Goal: Use online tool/utility: Utilize a website feature to perform a specific function

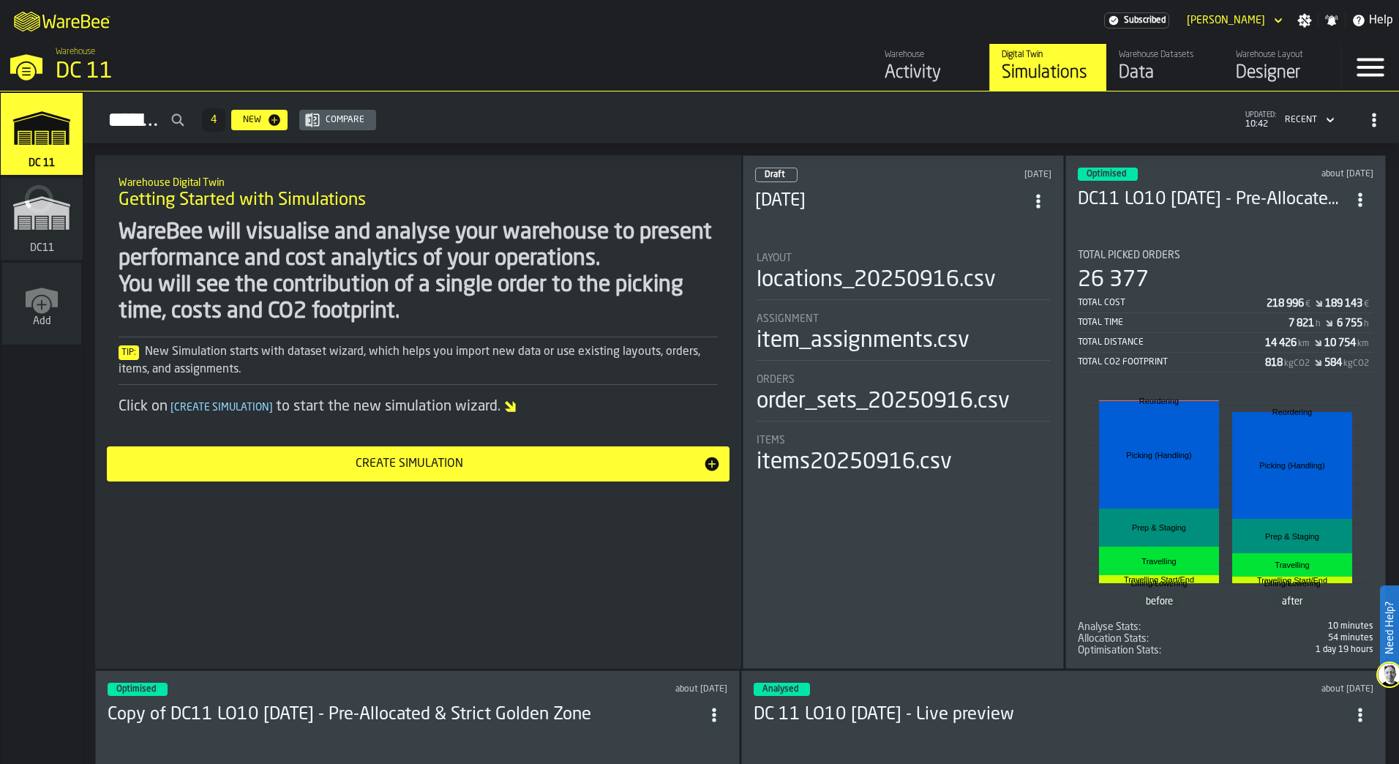
click at [977, 564] on div "Draft [DATE] [DATE] Layout locations_20250916.csv Assignment item_assignments.c…" at bounding box center [903, 412] width 321 height 514
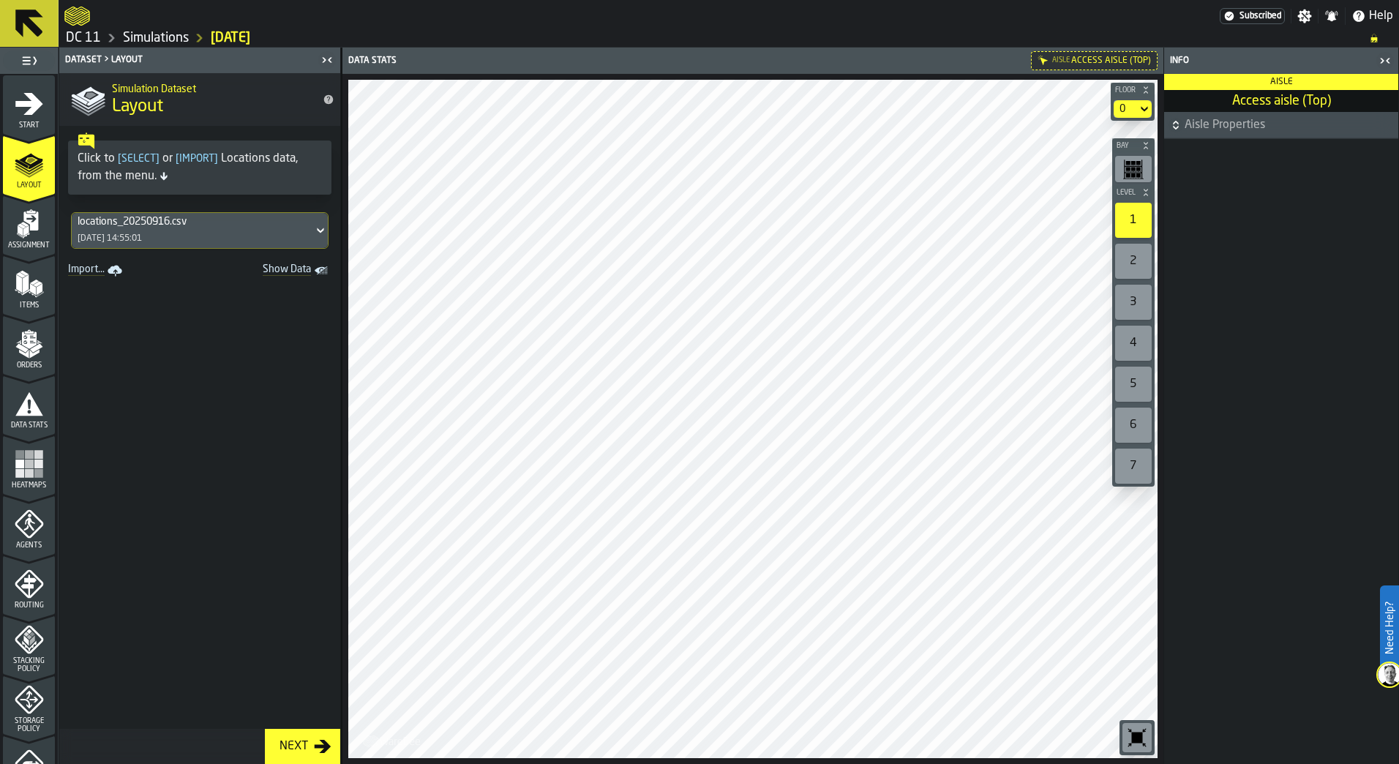
click at [1177, 119] on icon "button-" at bounding box center [1176, 125] width 15 height 15
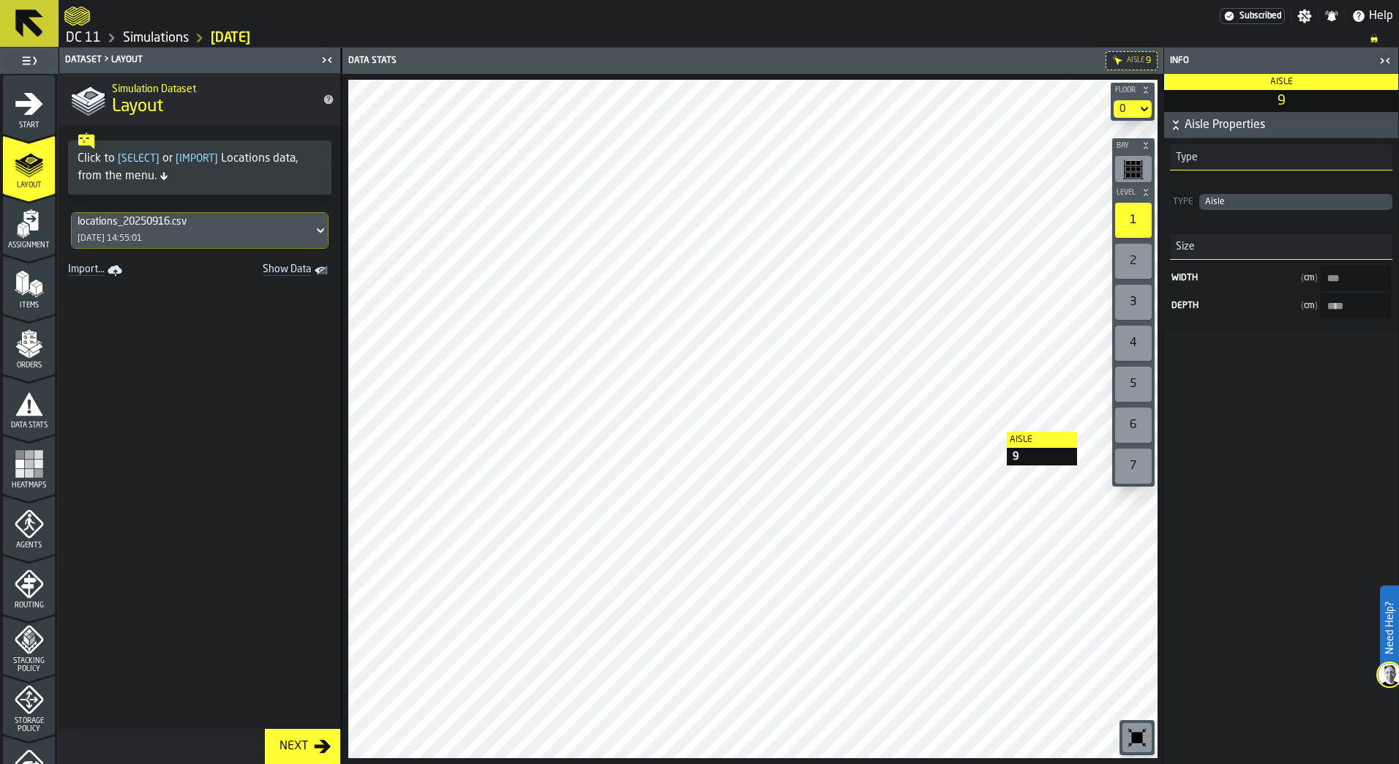
type input "***"
type input "****"
